Goal: Information Seeking & Learning: Find specific fact

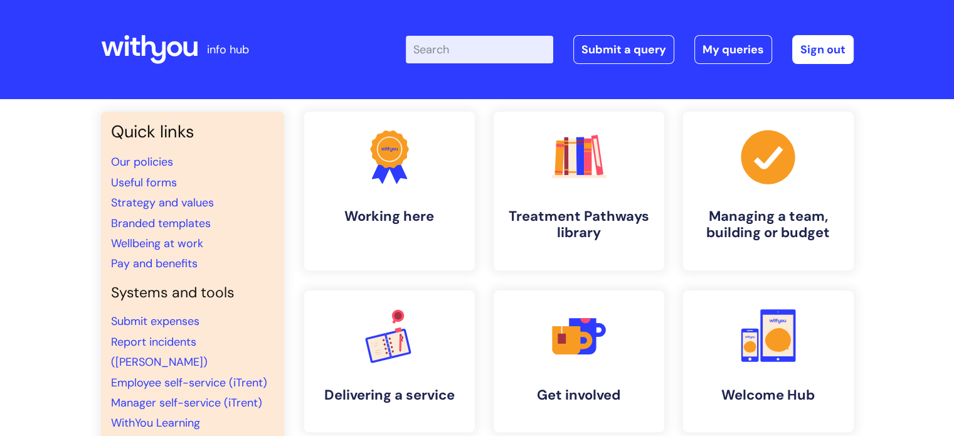
click at [491, 59] on input "Enter your search term here..." at bounding box center [479, 50] width 147 height 28
type input "notice"
click button "Search" at bounding box center [0, 0] width 0 height 0
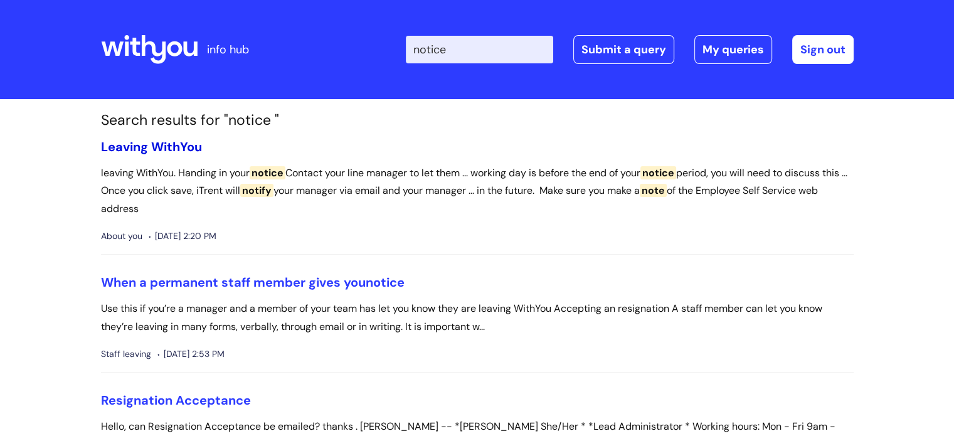
click at [150, 142] on link "Leaving WithYou" at bounding box center [151, 147] width 101 height 16
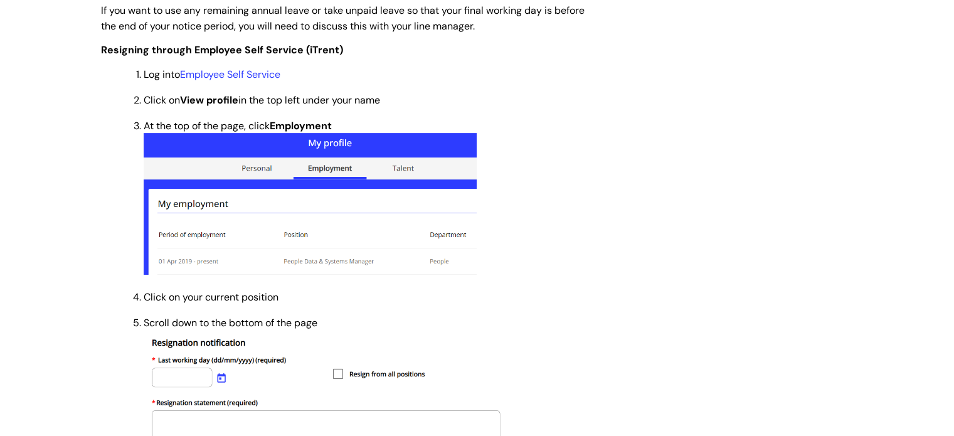
scroll to position [502, 0]
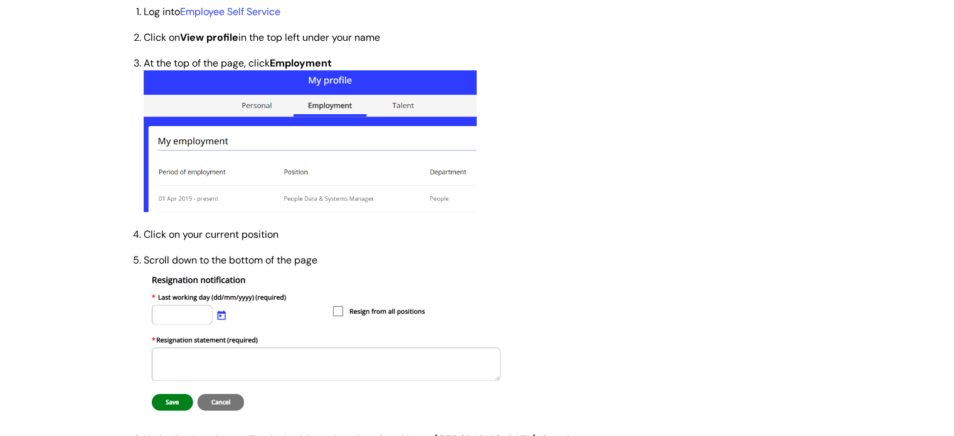
drag, startPoint x: 324, startPoint y: 368, endPoint x: 319, endPoint y: 361, distance: 9.0
click at [324, 368] on img at bounding box center [324, 342] width 361 height 150
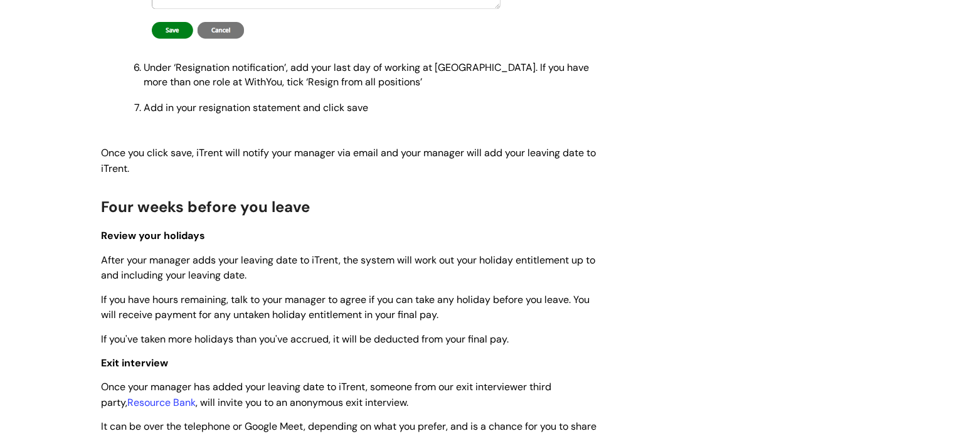
scroll to position [941, 0]
